Goal: Task Accomplishment & Management: Manage account settings

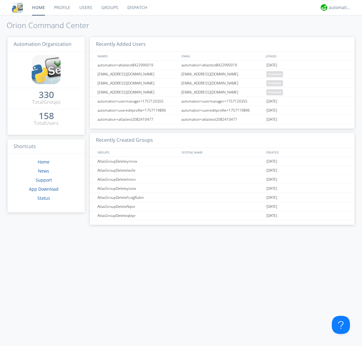
click at [85, 8] on link "Users" at bounding box center [86, 7] width 22 height 15
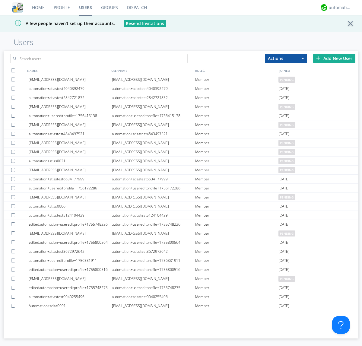
click at [334, 58] on div "Add New User" at bounding box center [334, 58] width 42 height 9
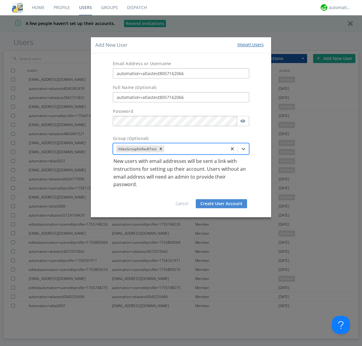
click at [222, 203] on button "Create User Account" at bounding box center [221, 203] width 51 height 9
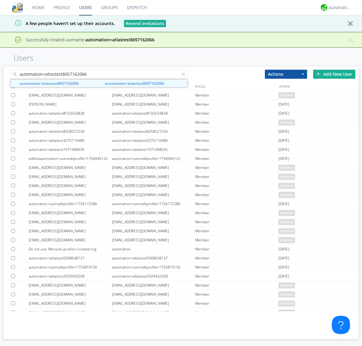
type input "automation+atlastest8057162066"
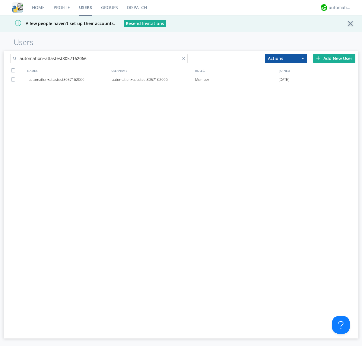
click at [153, 79] on div "automation+atlastest8057162066" at bounding box center [153, 79] width 83 height 9
